Goal: Transaction & Acquisition: Purchase product/service

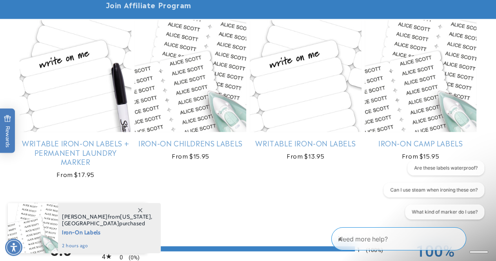
scroll to position [509, 0]
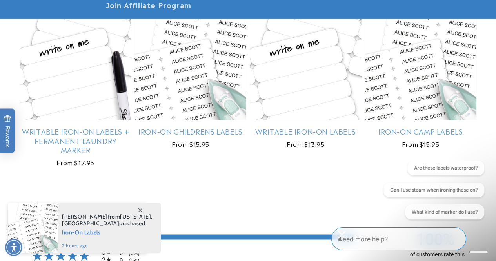
click at [185, 136] on link "Iron-On Childrens Labels" at bounding box center [190, 131] width 112 height 9
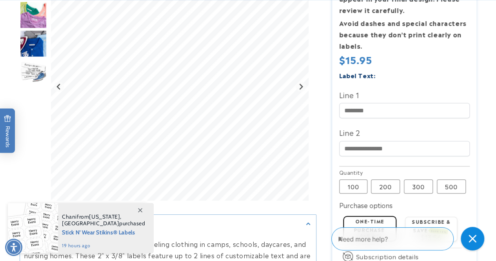
scroll to position [274, 0]
